Goal: Information Seeking & Learning: Learn about a topic

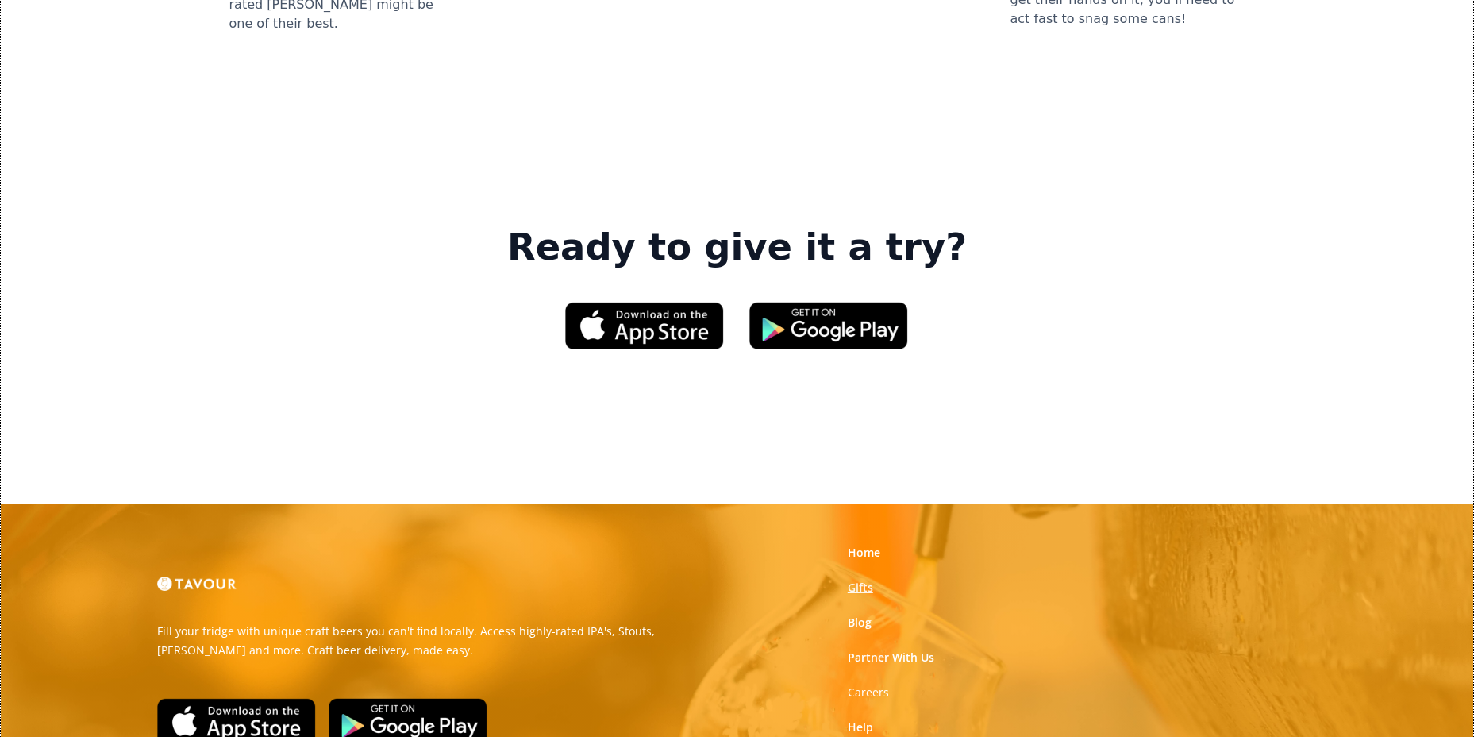
scroll to position [2382, 0]
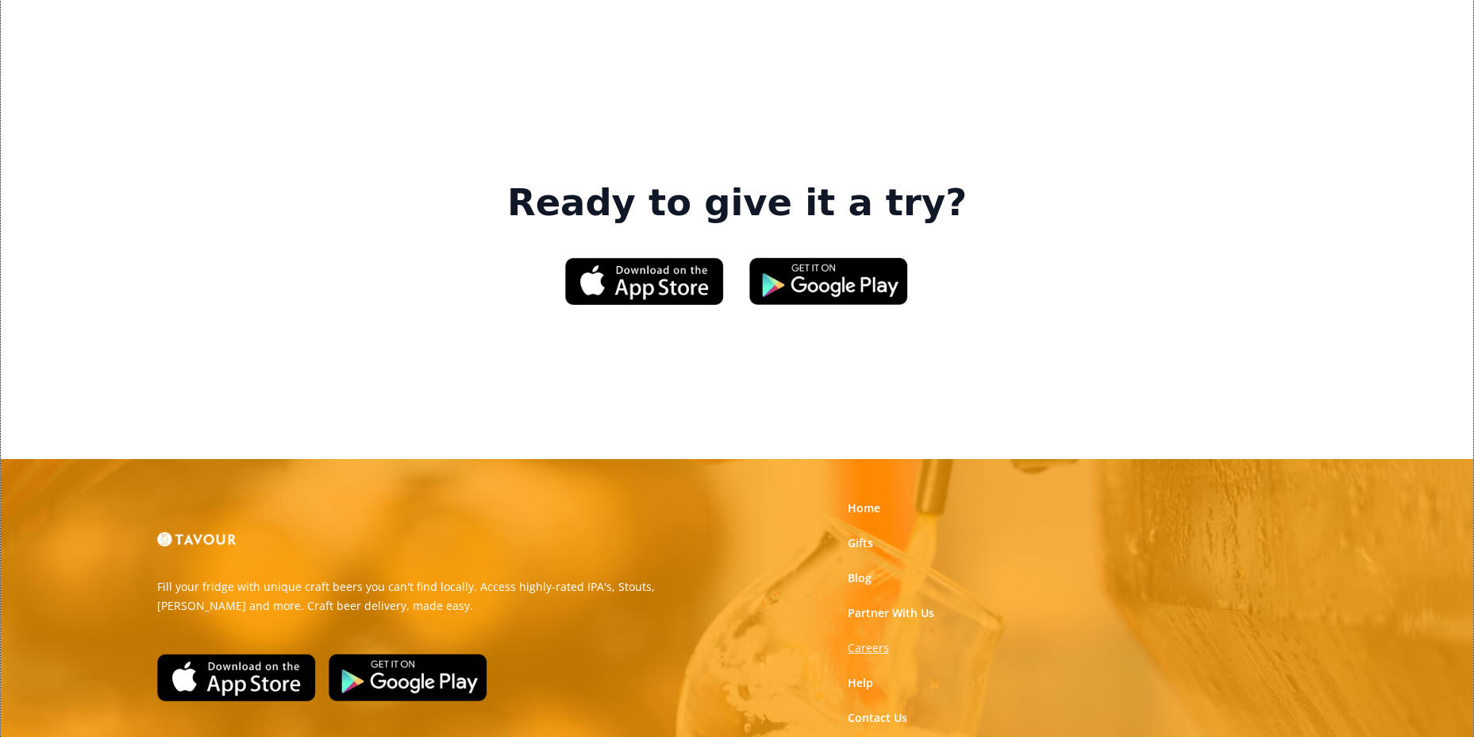
click at [862, 640] on strong "Careers" at bounding box center [868, 647] width 41 height 15
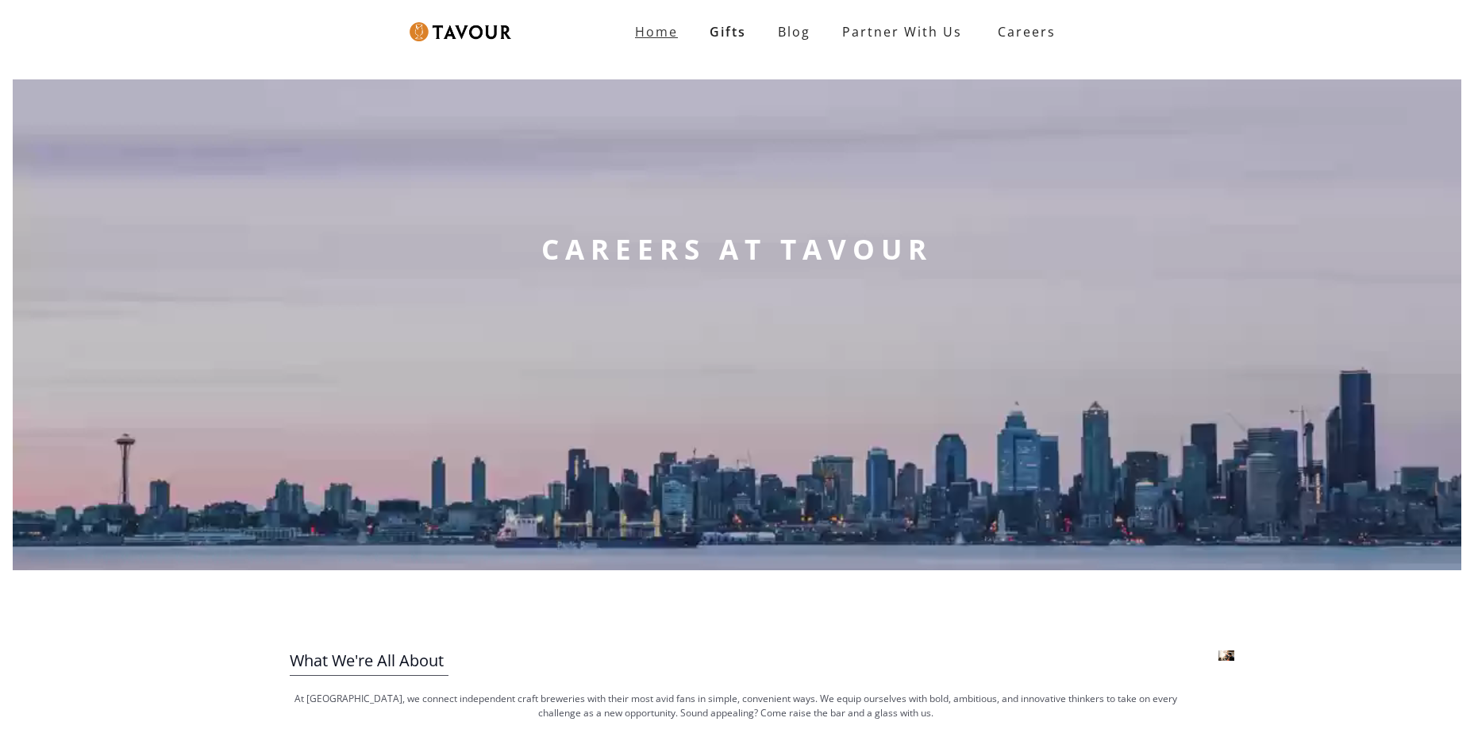
click at [673, 33] on strong "Home" at bounding box center [656, 31] width 43 height 17
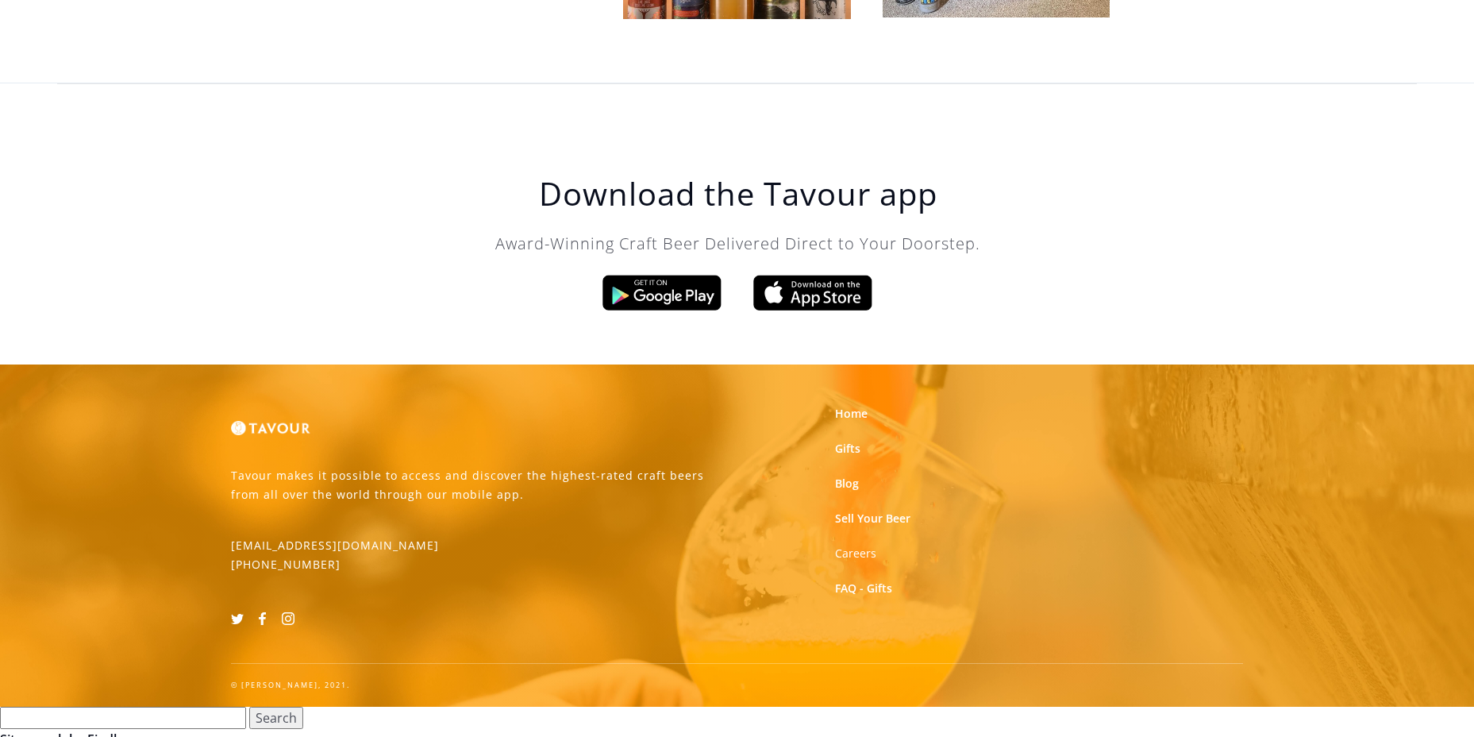
scroll to position [4998, 0]
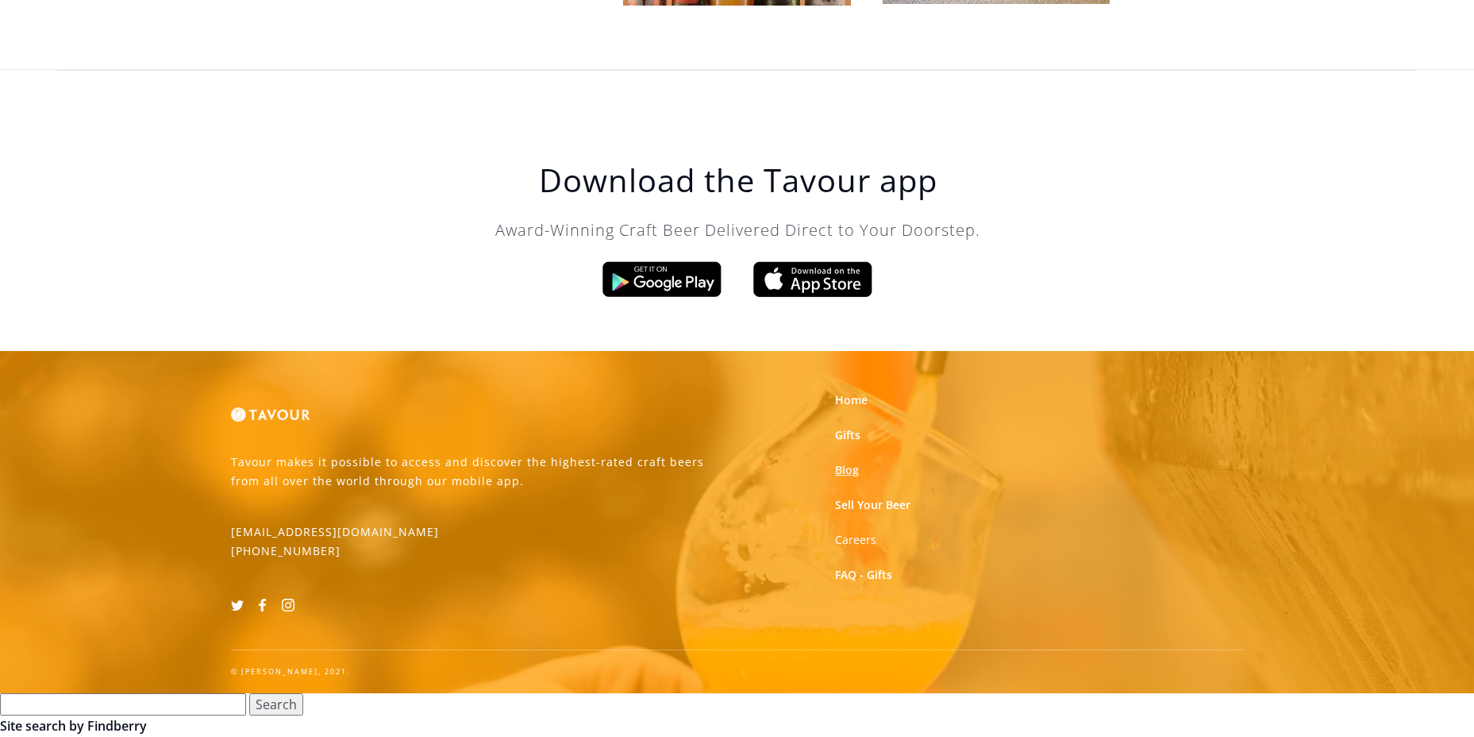
click at [842, 469] on link "Blog" at bounding box center [847, 470] width 24 height 16
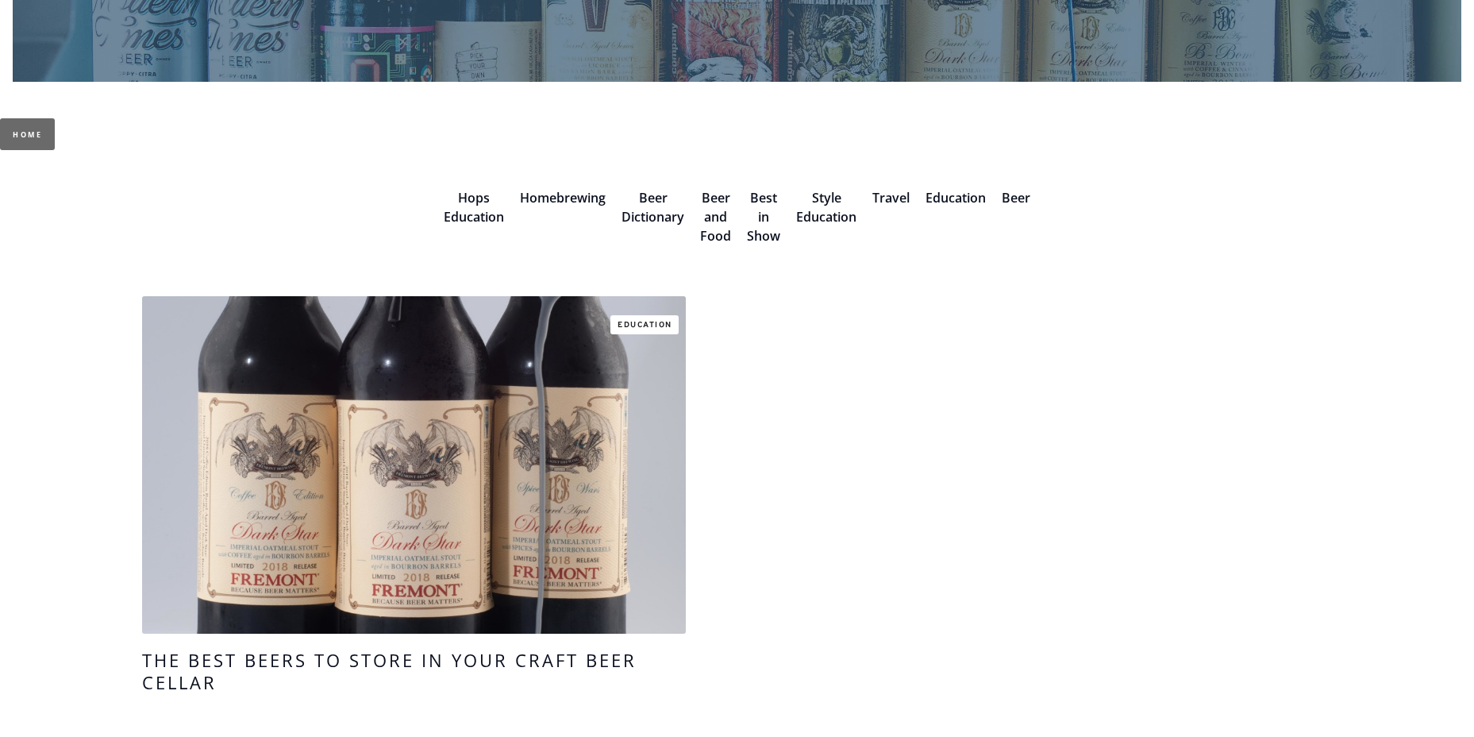
scroll to position [397, 0]
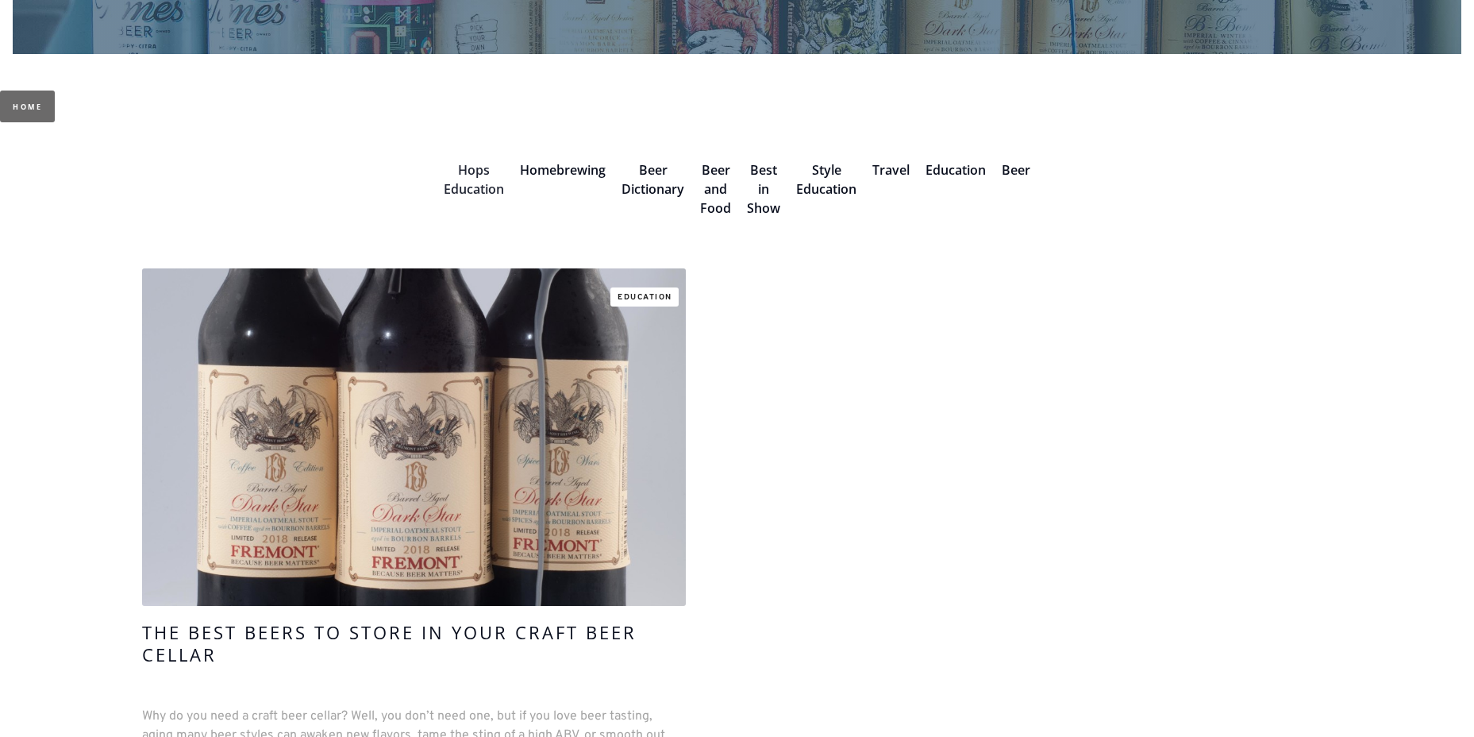
click at [464, 180] on link "Hops Education" at bounding box center [474, 179] width 60 height 37
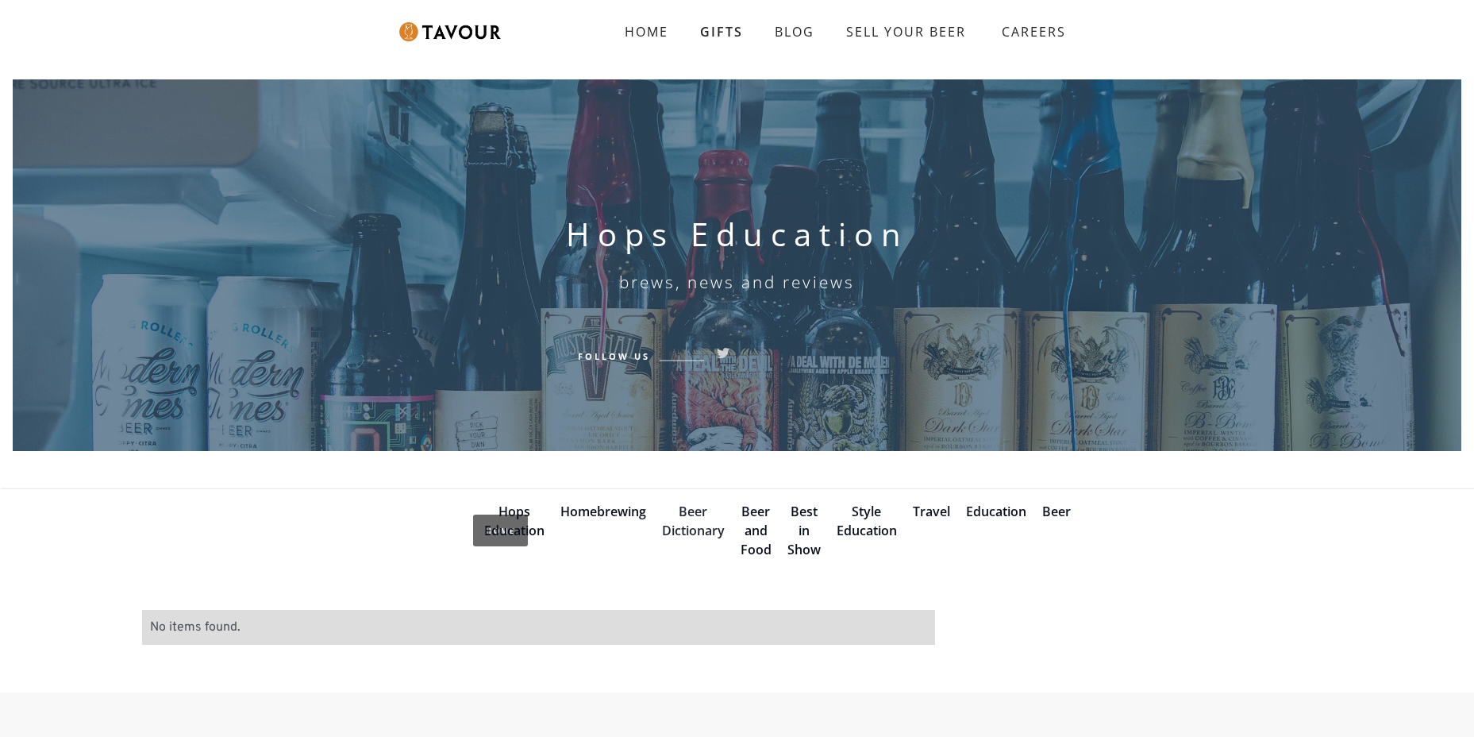
click at [695, 514] on link "Beer Dictionary" at bounding box center [693, 521] width 63 height 37
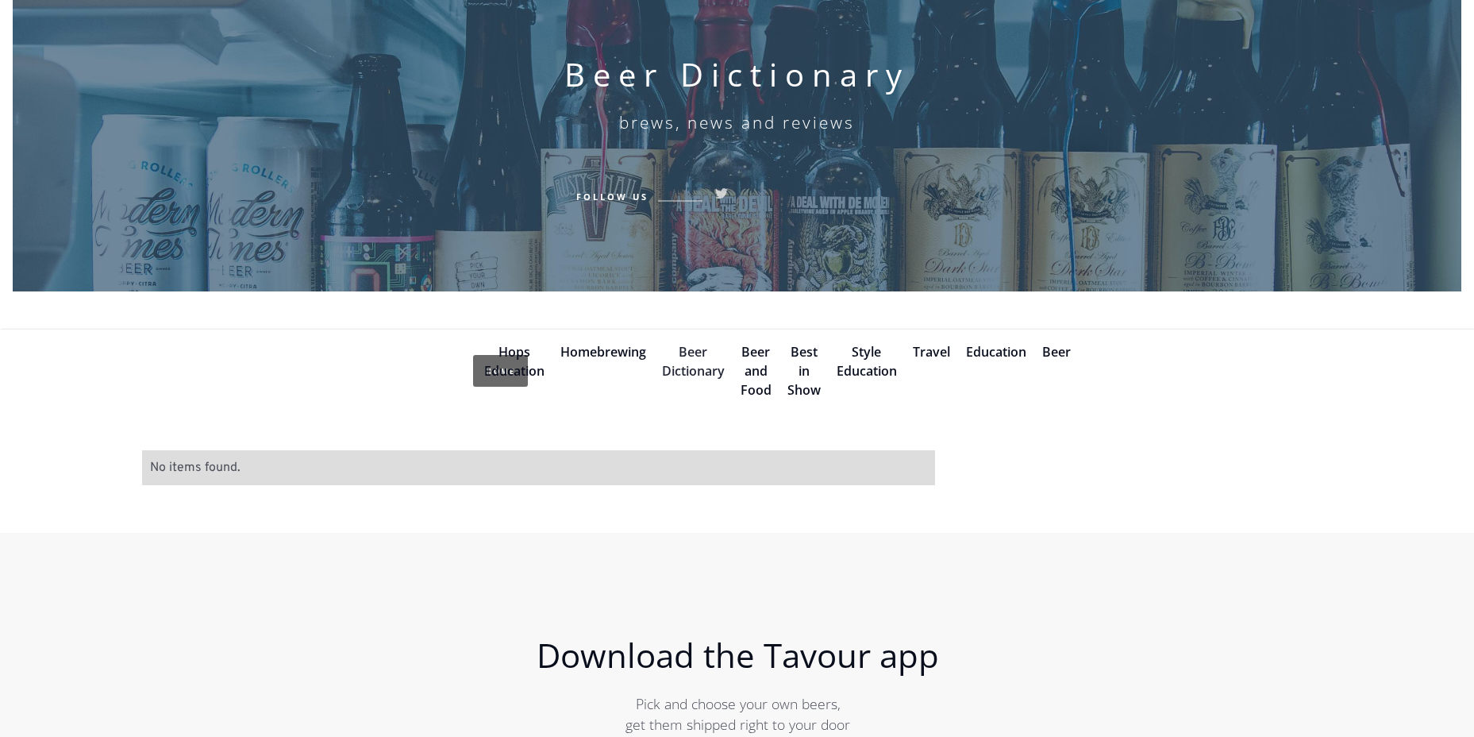
scroll to position [159, 0]
click at [699, 356] on link "Beer Dictionary" at bounding box center [693, 362] width 63 height 37
click at [1054, 350] on link "Beer" at bounding box center [1056, 352] width 29 height 17
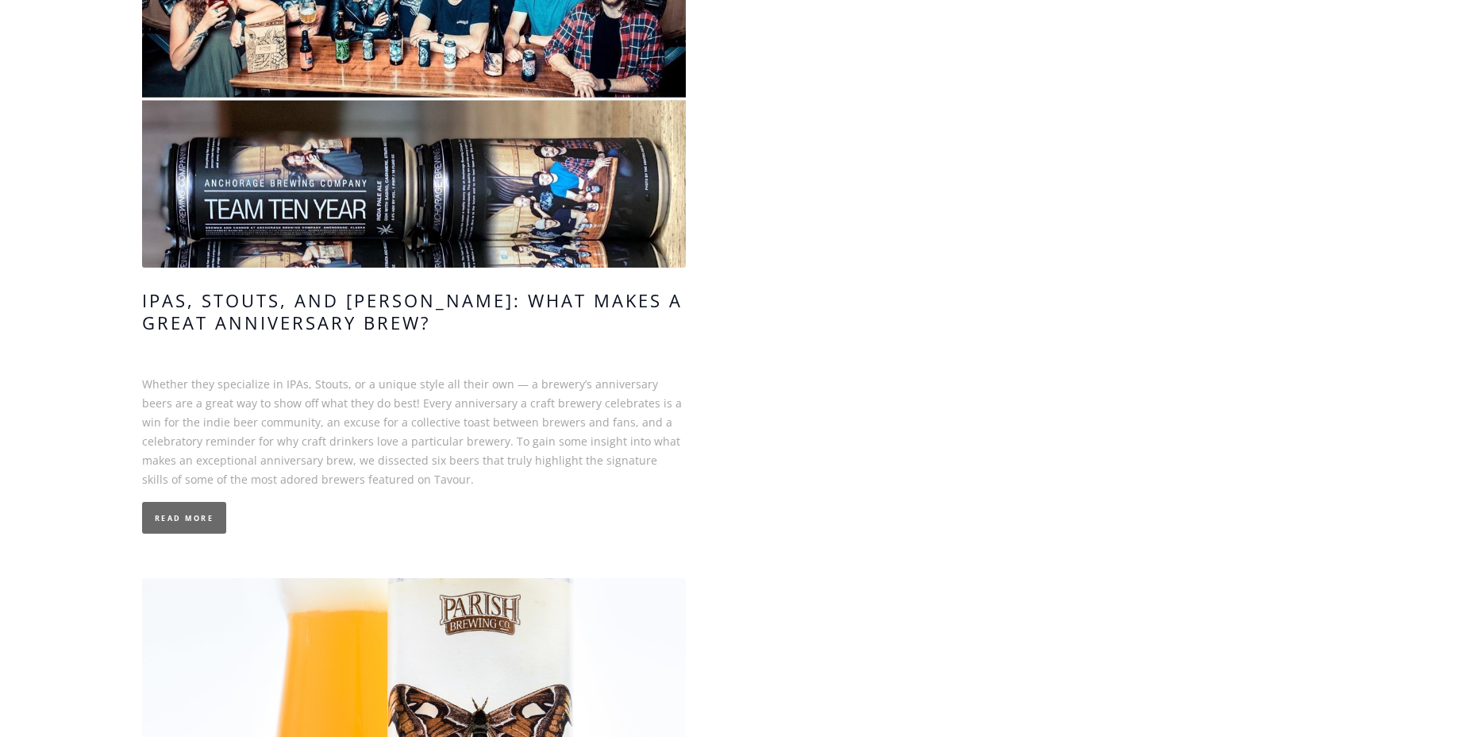
scroll to position [2144, 0]
